Goal: Task Accomplishment & Management: Use online tool/utility

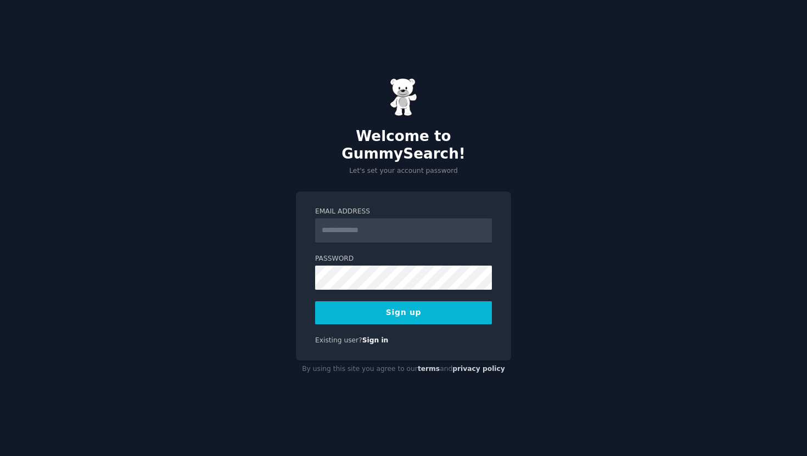
click at [381, 220] on input "Email Address" at bounding box center [403, 231] width 177 height 24
type input "**********"
click at [437, 312] on button "Sign up" at bounding box center [403, 312] width 177 height 23
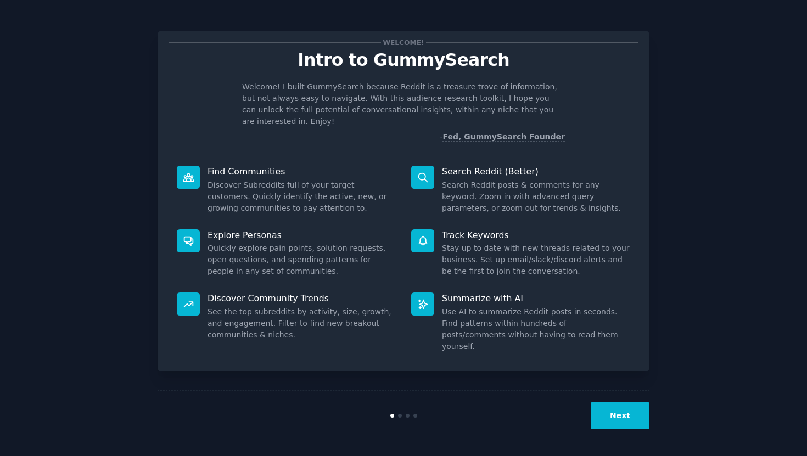
click at [623, 422] on button "Next" at bounding box center [620, 415] width 59 height 27
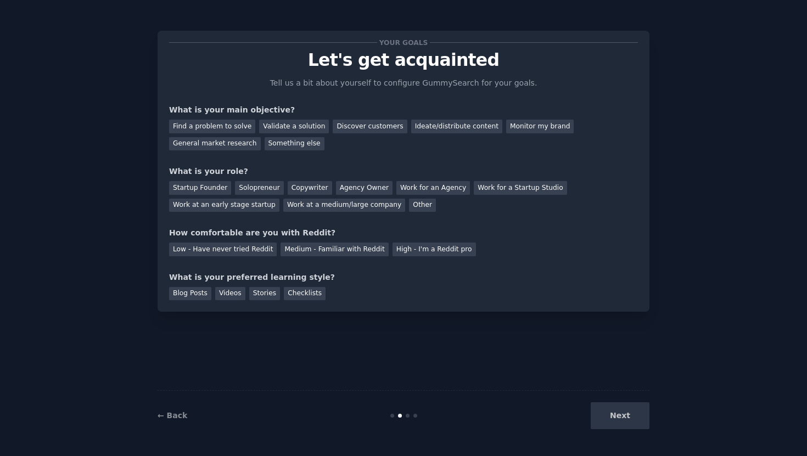
click at [623, 422] on div "Next" at bounding box center [567, 415] width 164 height 27
click at [435, 254] on div "High - I'm a Reddit pro" at bounding box center [434, 250] width 83 height 14
click at [631, 421] on div "Next" at bounding box center [567, 415] width 164 height 27
click at [374, 184] on div "Agency Owner" at bounding box center [364, 188] width 57 height 14
click at [362, 130] on div "Discover customers" at bounding box center [370, 127] width 74 height 14
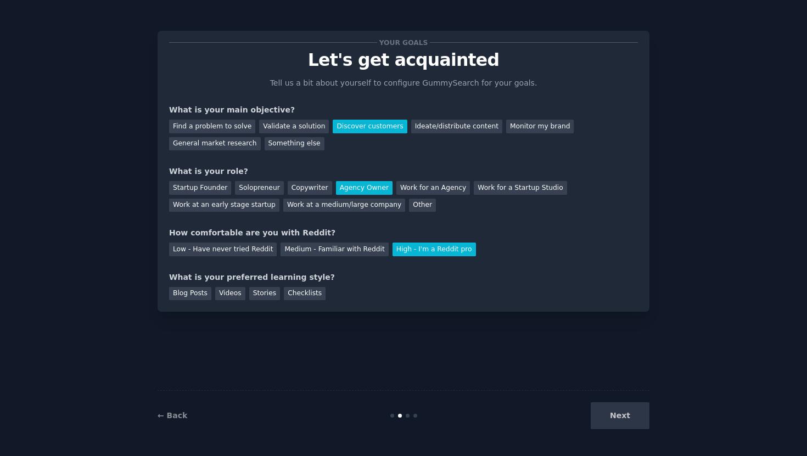
click at [608, 421] on div "Next" at bounding box center [567, 415] width 164 height 27
click at [281, 302] on div "Your goals Let's get acquainted Tell us a bit about yourself to configure Gummy…" at bounding box center [404, 171] width 492 height 281
click at [294, 297] on div "Checklists" at bounding box center [305, 294] width 42 height 14
click at [618, 415] on button "Next" at bounding box center [620, 415] width 59 height 27
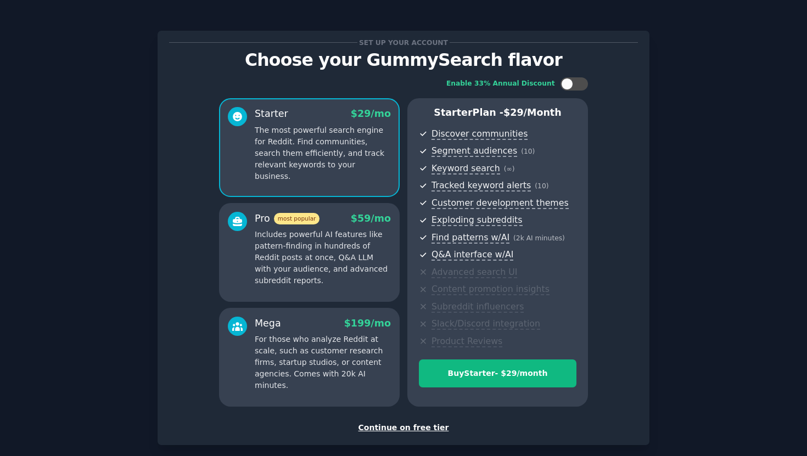
click at [403, 432] on div "Continue on free tier" at bounding box center [403, 428] width 469 height 12
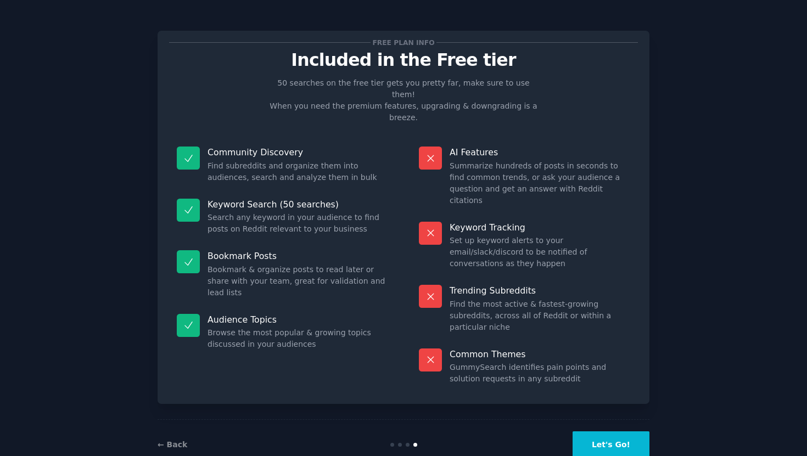
click at [592, 432] on button "Let's Go!" at bounding box center [611, 445] width 77 height 27
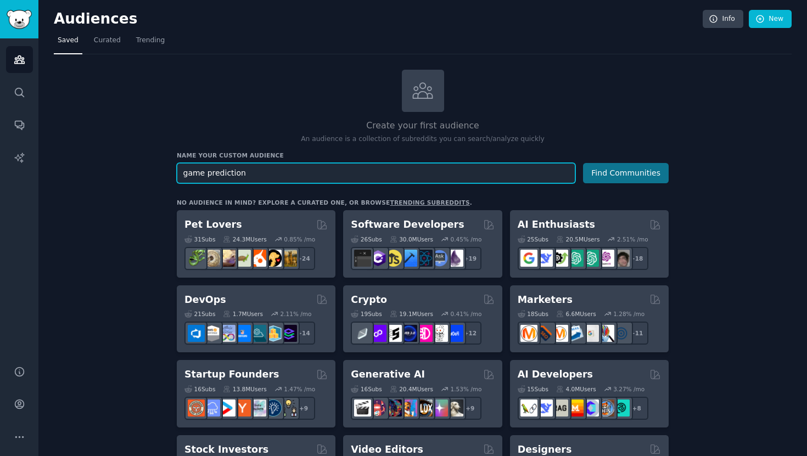
type input "game prediction"
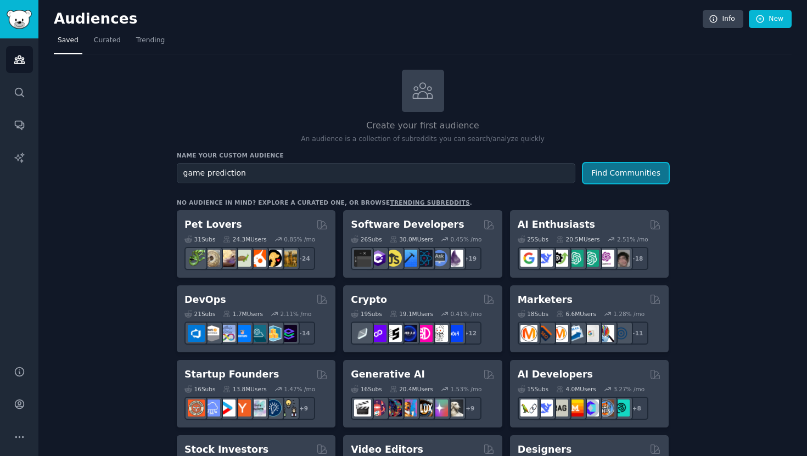
click at [618, 179] on button "Find Communities" at bounding box center [626, 173] width 86 height 20
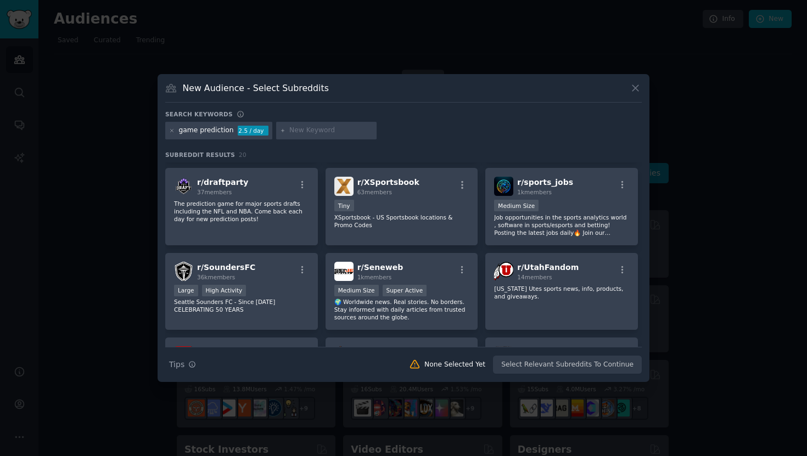
scroll to position [217, 0]
